Goal: Information Seeking & Learning: Check status

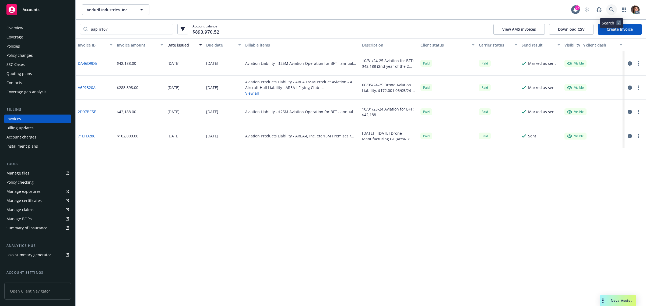
click at [610, 11] on icon at bounding box center [611, 9] width 5 height 5
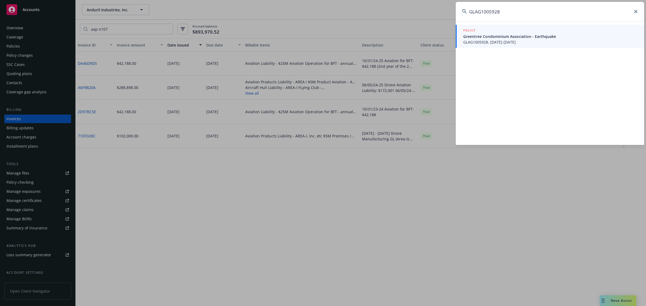
type input "GLAG1005928"
click at [487, 37] on span "Greentree Condominium Association - Earthquake" at bounding box center [550, 37] width 174 height 6
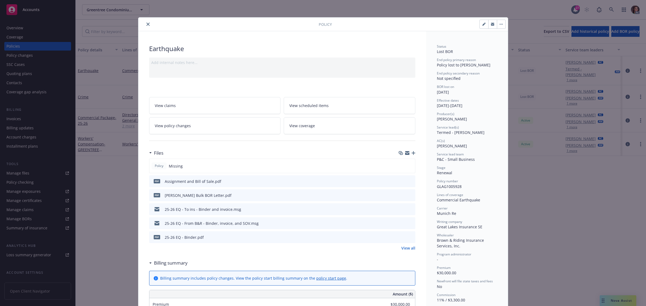
click at [239, 123] on link "View policy changes" at bounding box center [215, 125] width 132 height 17
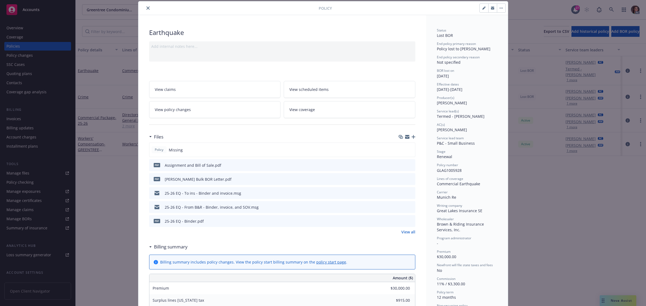
click at [402, 232] on link "View all" at bounding box center [408, 232] width 14 height 6
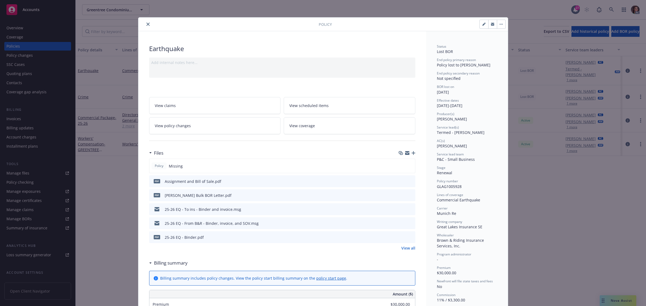
click at [408, 194] on icon "preview file" at bounding box center [410, 195] width 5 height 4
drag, startPoint x: 146, startPoint y: 24, endPoint x: 131, endPoint y: 27, distance: 15.7
click at [146, 23] on icon "close" at bounding box center [147, 24] width 3 height 3
